Goal: Information Seeking & Learning: Learn about a topic

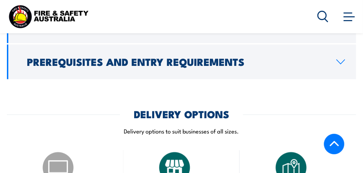
scroll to position [796, 0]
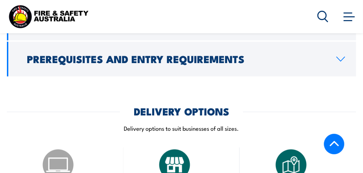
click at [336, 56] on icon at bounding box center [340, 59] width 9 height 6
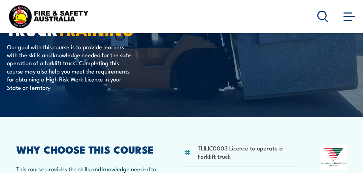
scroll to position [0, 0]
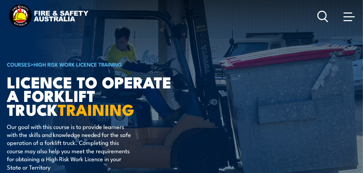
click at [351, 21] on span at bounding box center [348, 20] width 9 height 1
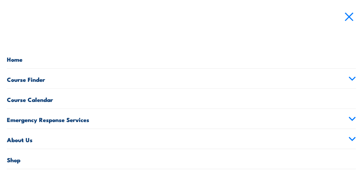
click at [37, 80] on link "Course Finder" at bounding box center [182, 79] width 350 height 20
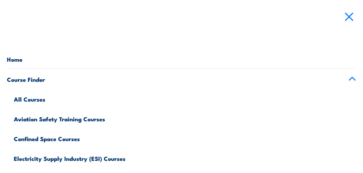
scroll to position [35, 0]
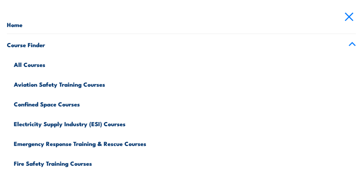
click at [33, 67] on link "All Courses" at bounding box center [185, 64] width 343 height 20
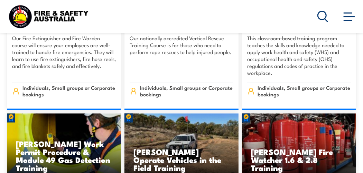
scroll to position [1765, 0]
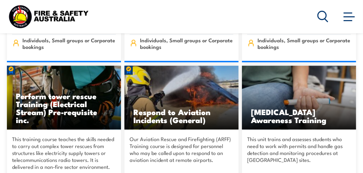
drag, startPoint x: 320, startPoint y: 15, endPoint x: 299, endPoint y: 19, distance: 21.2
click at [320, 15] on icon at bounding box center [323, 16] width 11 height 11
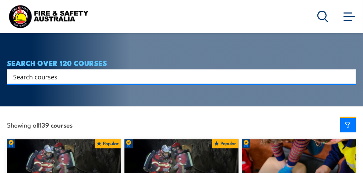
scroll to position [104, 0]
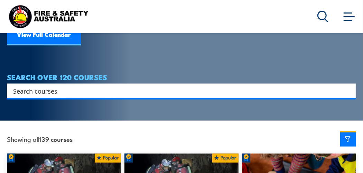
click at [121, 83] on div "Search" at bounding box center [182, 90] width 350 height 15
click at [122, 87] on input "Search input" at bounding box center [177, 90] width 328 height 10
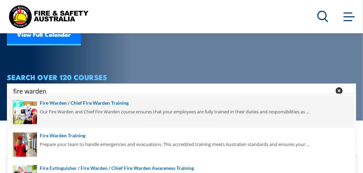
type input "fire warden"
click at [118, 103] on span at bounding box center [181, 111] width 345 height 33
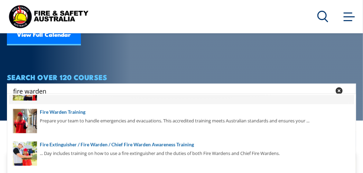
scroll to position [32, 0]
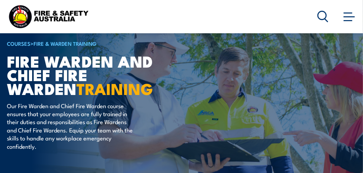
scroll to position [35, 0]
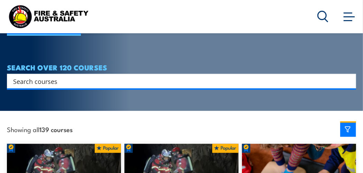
scroll to position [138, 0]
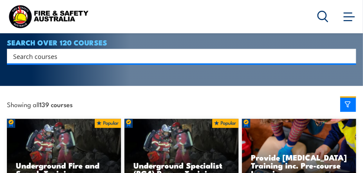
click at [72, 52] on input "Search input" at bounding box center [177, 56] width 328 height 10
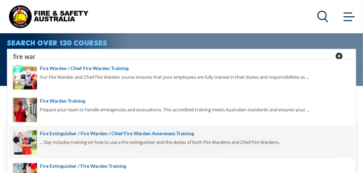
type input "fire war"
click at [155, 132] on span at bounding box center [181, 142] width 345 height 33
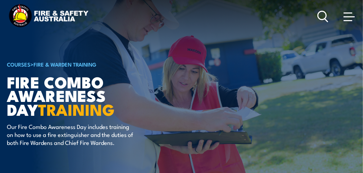
click at [348, 17] on span at bounding box center [349, 16] width 11 height 1
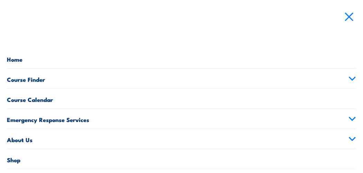
click at [15, 61] on link "Home" at bounding box center [182, 58] width 350 height 20
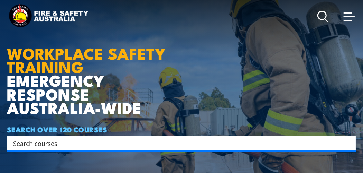
click at [350, 14] on span at bounding box center [349, 16] width 11 height 8
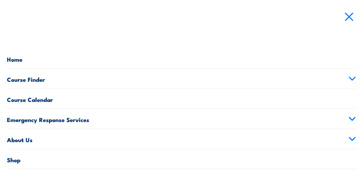
click at [38, 98] on link "Course Calendar" at bounding box center [182, 99] width 350 height 20
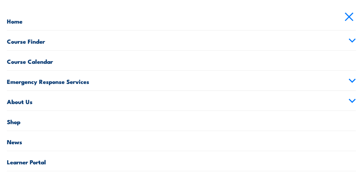
scroll to position [65, 0]
